Goal: Find specific page/section: Find specific page/section

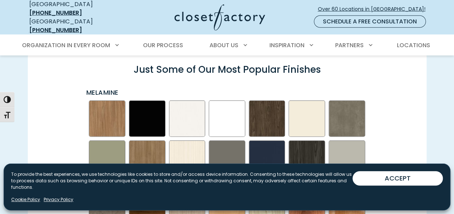
scroll to position [985, 0]
click at [251, 140] on img "Swatch Grid" at bounding box center [267, 158] width 36 height 36
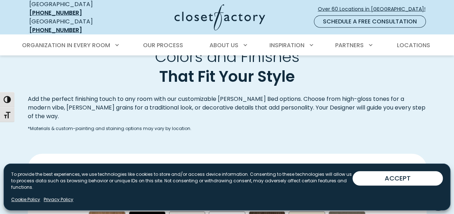
scroll to position [869, 0]
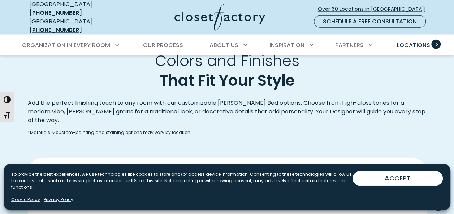
click at [409, 41] on span "Locations" at bounding box center [412, 45] width 33 height 8
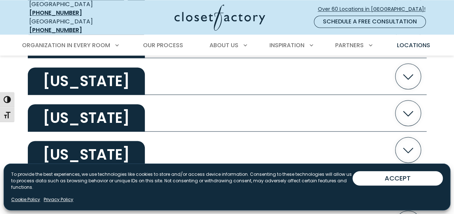
scroll to position [498, 0]
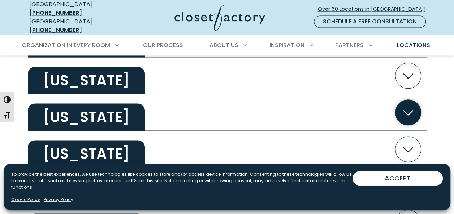
click at [408, 112] on icon "button" at bounding box center [408, 113] width 26 height 26
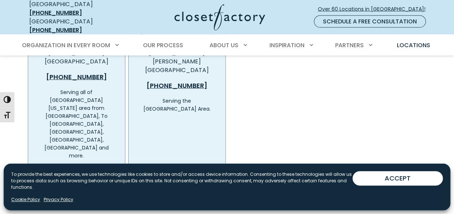
scroll to position [796, 0]
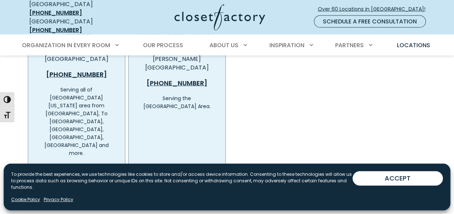
click at [91, 166] on span "View Location Details" at bounding box center [81, 170] width 62 height 9
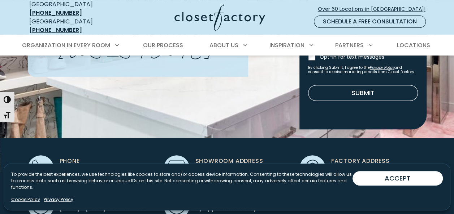
scroll to position [142, 0]
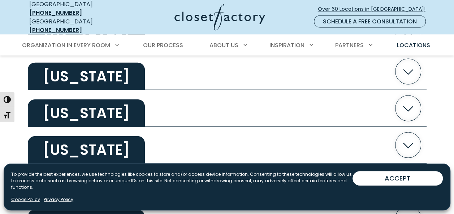
scroll to position [796, 0]
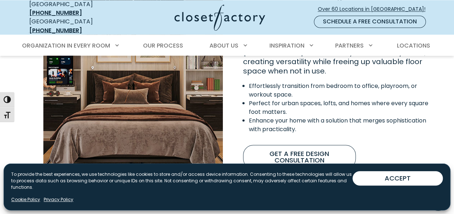
scroll to position [647, 0]
